Goal: Information Seeking & Learning: Learn about a topic

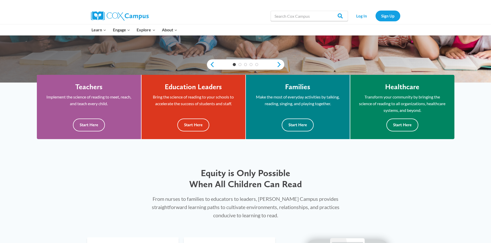
scroll to position [58, 0]
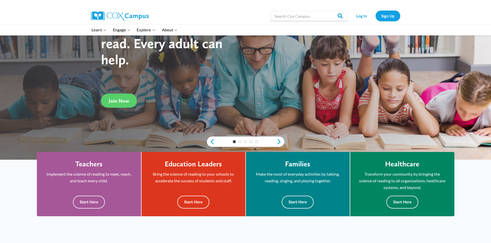
click at [238, 143] on div "2" at bounding box center [240, 141] width 6 height 3
click at [239, 142] on link "2" at bounding box center [239, 141] width 3 height 3
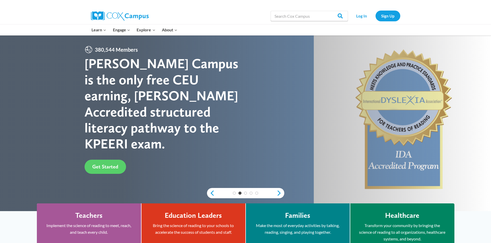
scroll to position [0, 0]
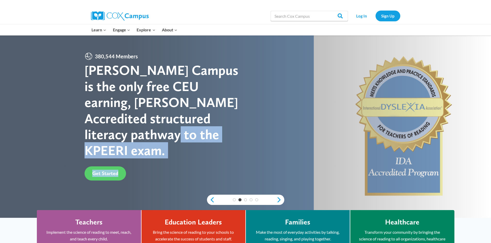
drag, startPoint x: 193, startPoint y: 149, endPoint x: 139, endPoint y: 163, distance: 55.5
click at [144, 162] on div "380,544 Members Cox Campus is the only free CEU earning, IDA Accredited structu…" at bounding box center [164, 116] width 161 height 128
click at [116, 170] on span "Get Started" at bounding box center [105, 173] width 26 height 6
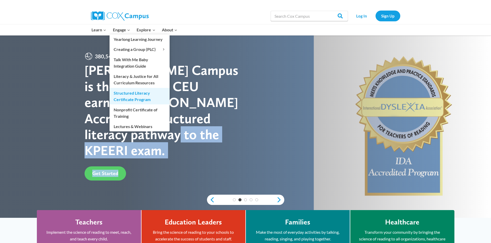
click at [130, 92] on link "Structured Literacy Certificate Program" at bounding box center [139, 96] width 60 height 16
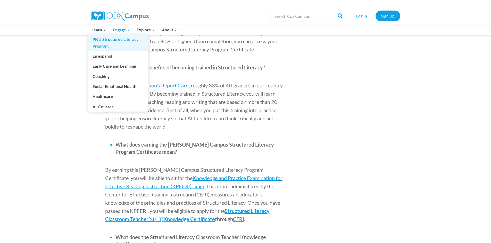
scroll to position [566, 0]
